Goal: Task Accomplishment & Management: Use online tool/utility

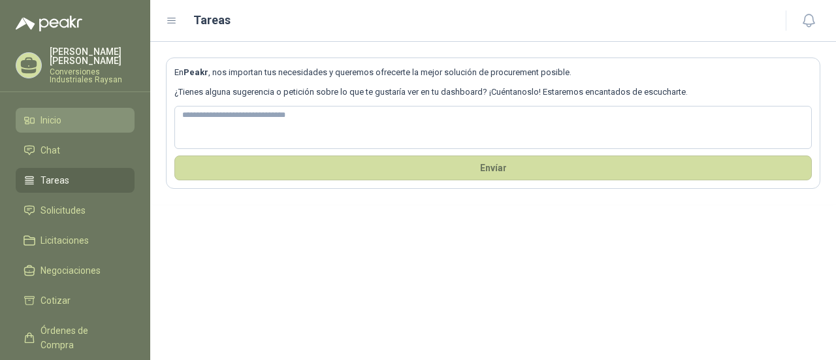
click at [43, 114] on span "Inicio" at bounding box center [50, 120] width 21 height 14
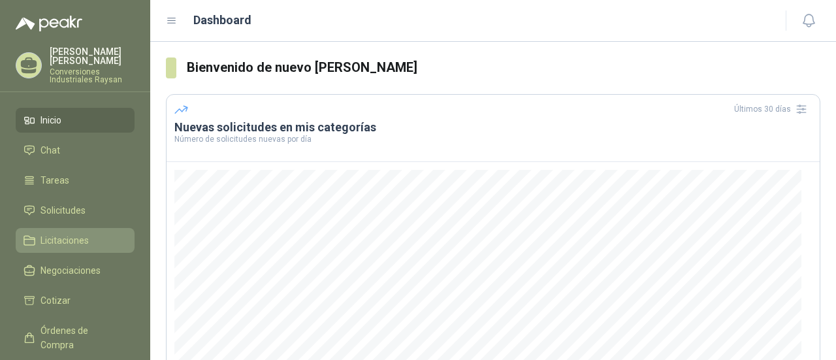
click at [48, 233] on span "Licitaciones" at bounding box center [64, 240] width 48 height 14
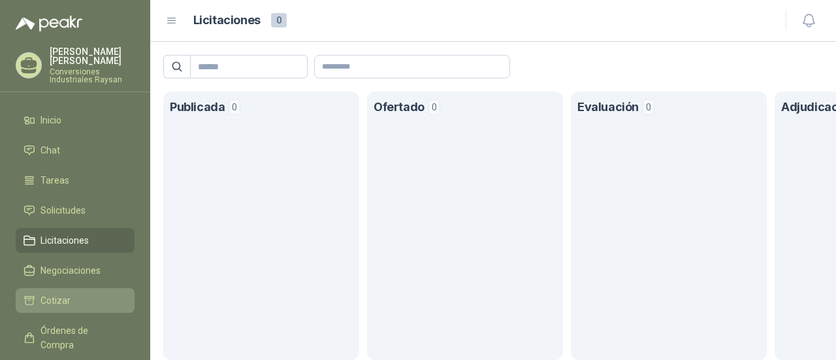
click at [65, 293] on span "Cotizar" at bounding box center [55, 300] width 30 height 14
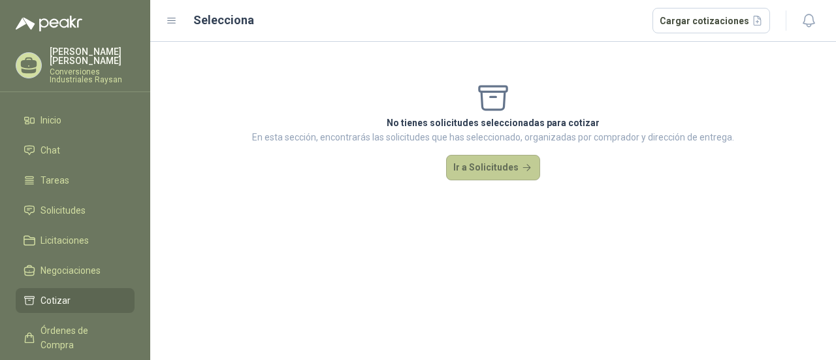
click at [487, 168] on button "Ir a Solicitudes" at bounding box center [493, 168] width 94 height 26
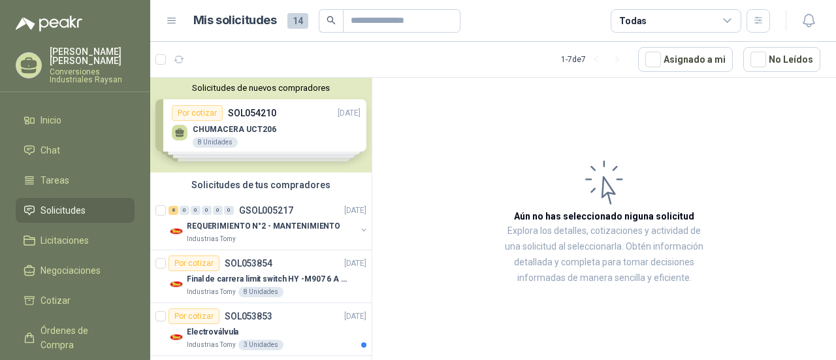
click at [95, 68] on p "Conversiones Industriales Raysan" at bounding box center [92, 76] width 85 height 16
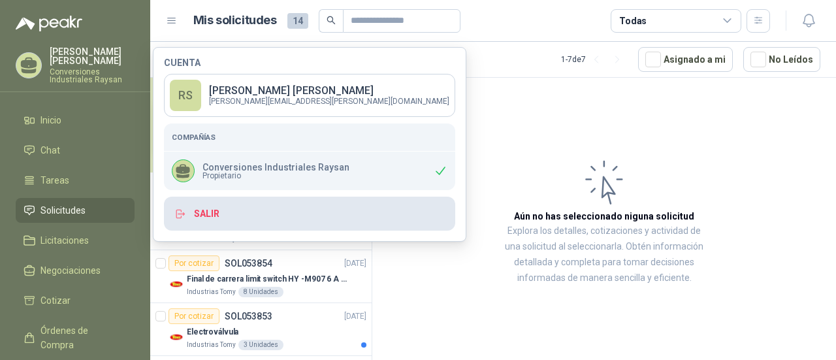
click at [182, 212] on icon "button" at bounding box center [181, 213] width 7 height 3
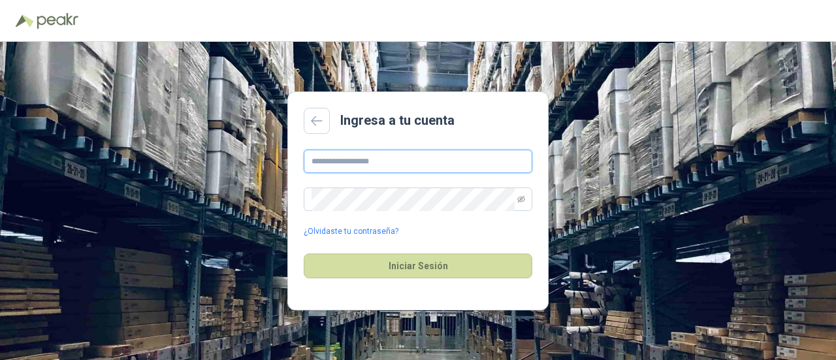
click at [370, 163] on input "text" at bounding box center [418, 162] width 229 height 24
type input "**********"
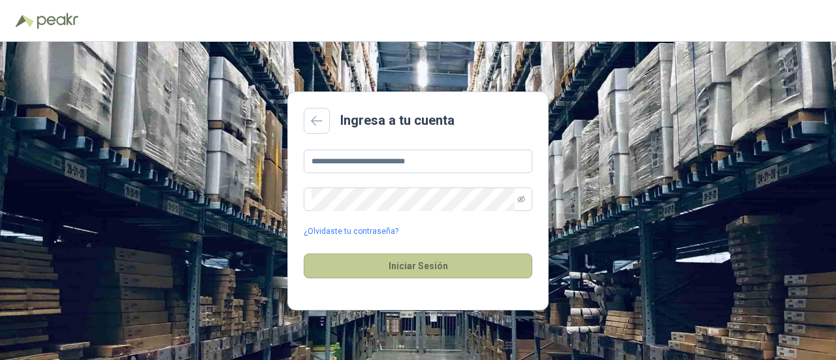
click at [406, 269] on button "Iniciar Sesión" at bounding box center [418, 265] width 229 height 25
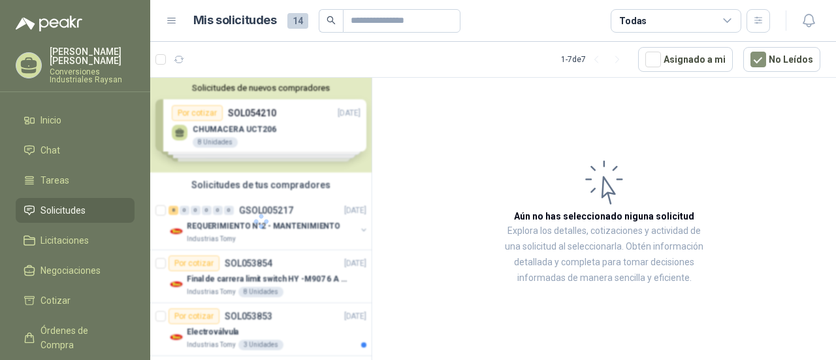
click at [733, 116] on article "Aún no has seleccionado niguna solicitud Explora los detalles, cotizaciones y a…" at bounding box center [604, 221] width 464 height 287
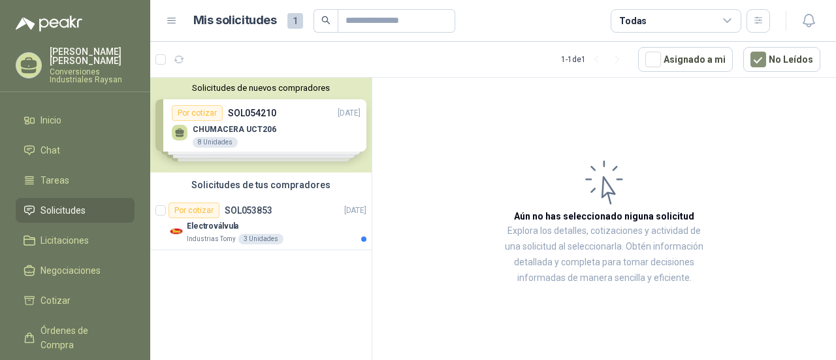
click at [725, 19] on icon at bounding box center [728, 21] width 12 height 12
click at [506, 151] on article "Aún no has seleccionado niguna solicitud Explora los detalles, cotizaciones y a…" at bounding box center [604, 221] width 464 height 287
